Goal: Check status: Check status

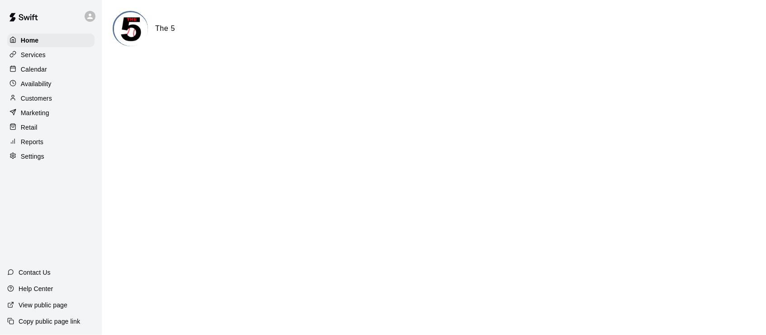
click at [33, 137] on p "Reports" at bounding box center [32, 141] width 23 height 9
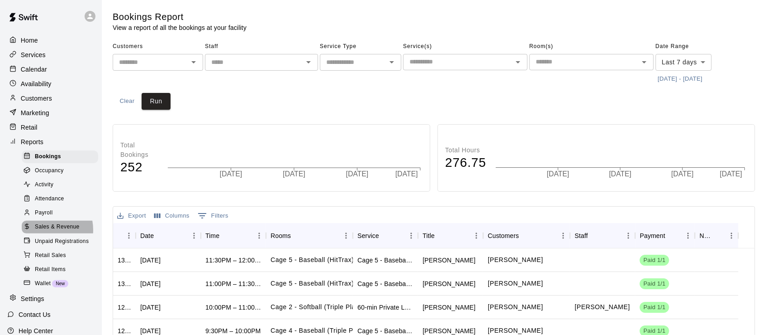
click at [37, 222] on span "Sales & Revenue" at bounding box center [57, 226] width 45 height 9
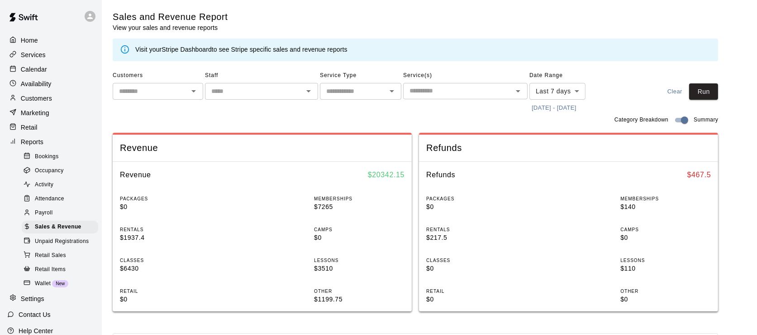
click at [559, 88] on body "Home Services Calendar Availability Customers Marketing Retail Reports Bookings…" at bounding box center [378, 326] width 757 height 653
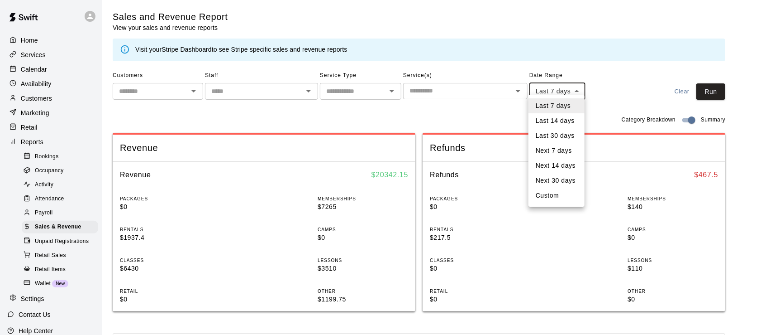
click at [559, 192] on li "Custom" at bounding box center [557, 195] width 56 height 15
type input "******"
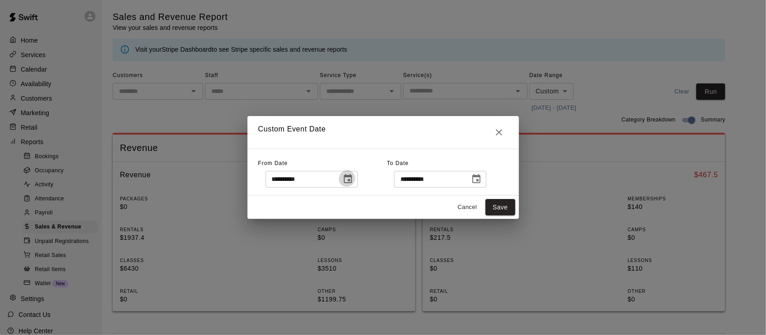
click at [354, 178] on icon "Choose date, selected date is Aug 6, 2025" at bounding box center [348, 178] width 11 height 11
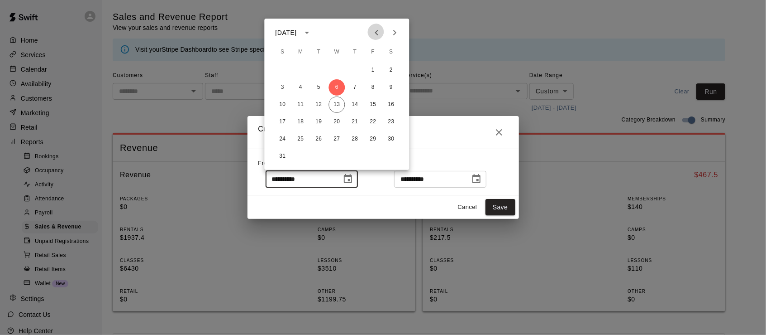
click at [373, 31] on button "Previous month" at bounding box center [377, 33] width 18 height 18
click at [319, 67] on button "1" at bounding box center [319, 70] width 16 height 16
type input "**********"
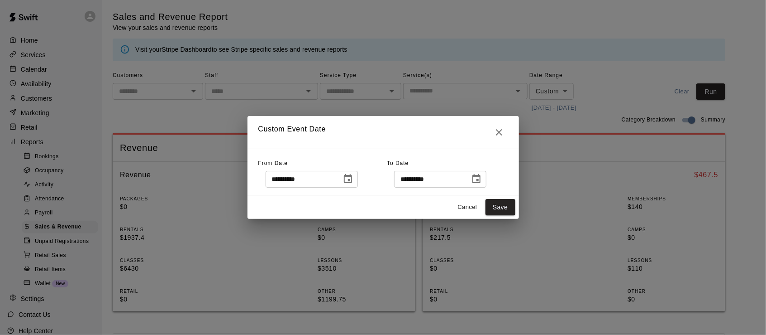
click at [482, 181] on icon "Choose date, selected date is Aug 14, 2025" at bounding box center [476, 178] width 11 height 11
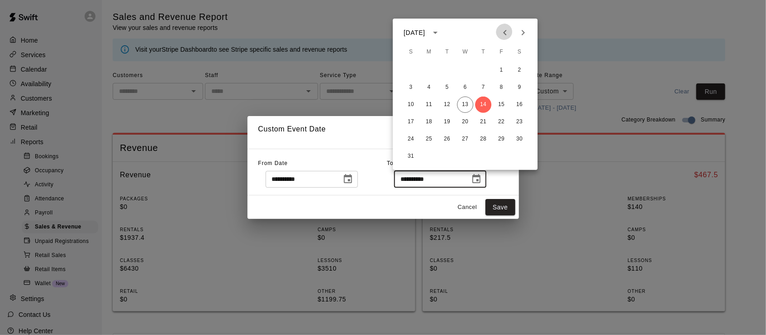
click at [508, 30] on icon "Previous month" at bounding box center [505, 32] width 11 height 11
click at [485, 136] on button "31" at bounding box center [483, 139] width 16 height 16
type input "**********"
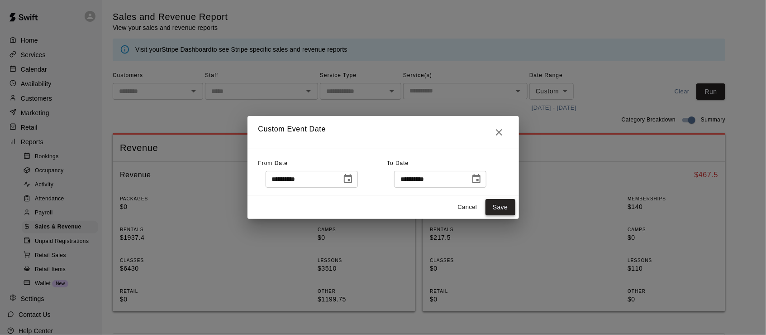
click at [499, 209] on button "Save" at bounding box center [501, 207] width 30 height 17
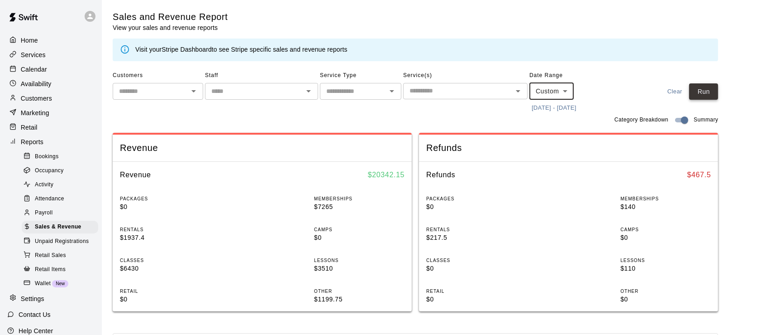
click at [710, 86] on button "Run" at bounding box center [704, 91] width 29 height 17
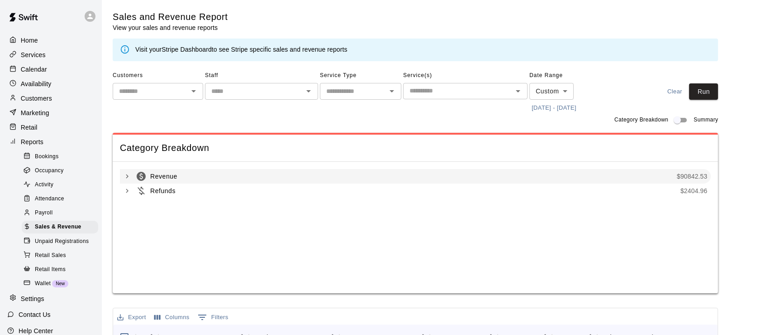
click at [125, 172] on icon "Swift summary list" at bounding box center [127, 176] width 8 height 8
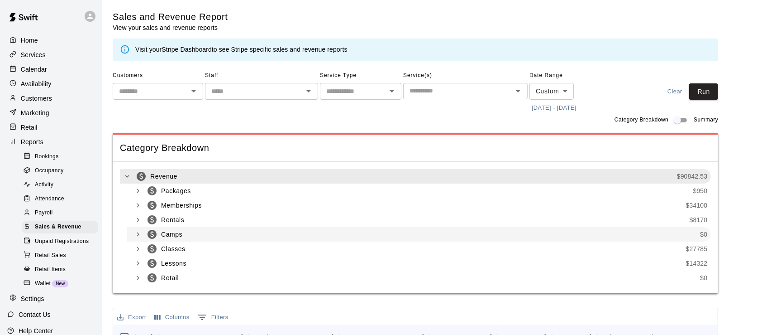
click at [136, 230] on icon "Swift summary list" at bounding box center [138, 234] width 8 height 8
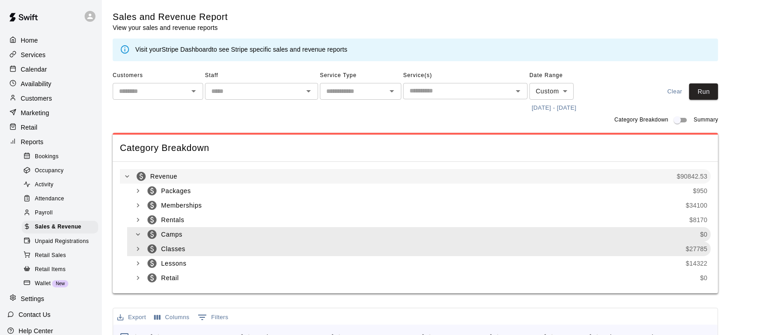
click at [134, 244] on icon "Swift summary list" at bounding box center [138, 248] width 8 height 8
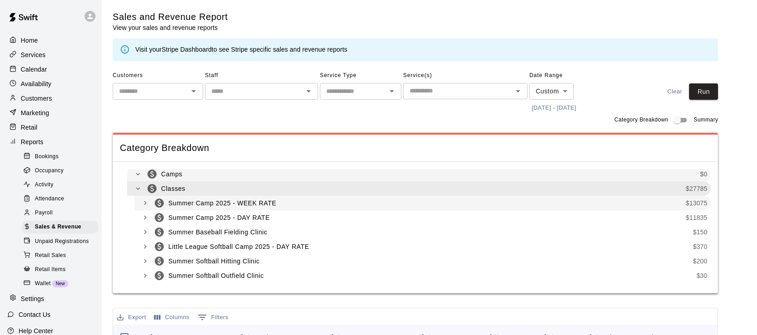
scroll to position [121, 0]
